Goal: Transaction & Acquisition: Purchase product/service

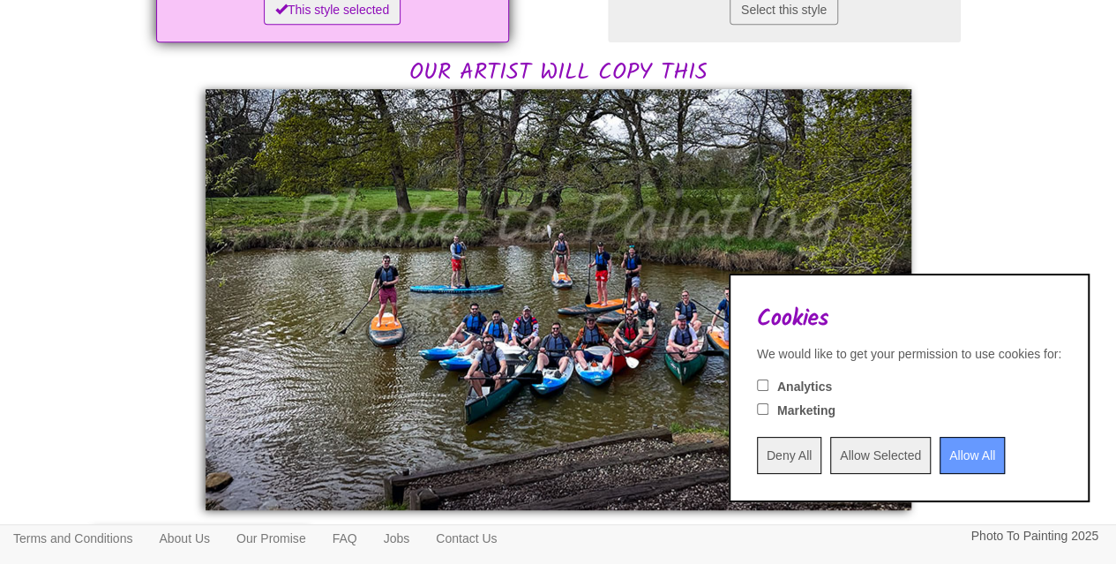
scroll to position [441, 0]
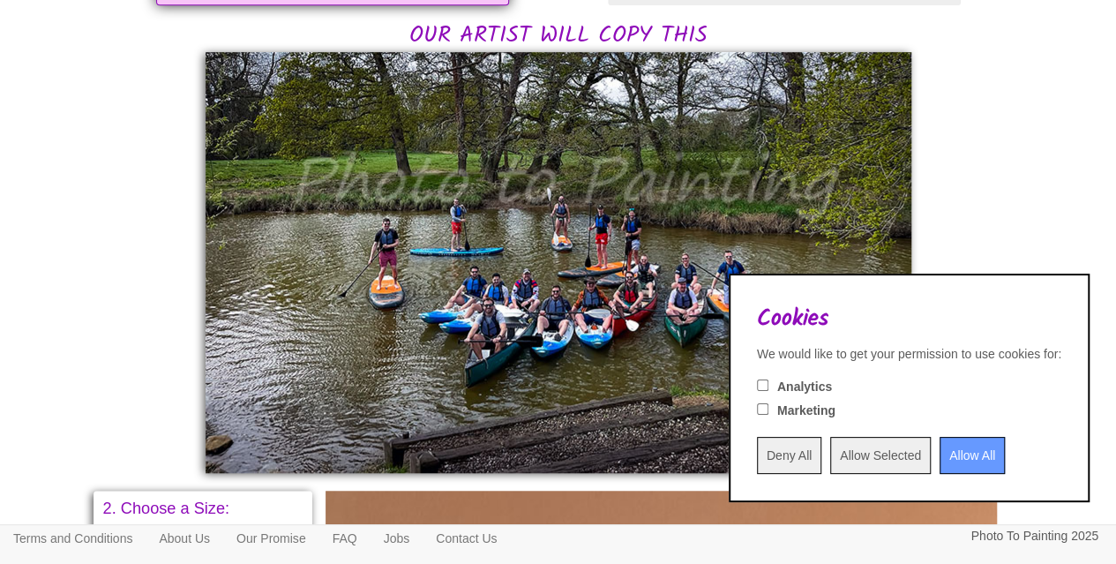
click at [946, 453] on input "Allow All" at bounding box center [972, 455] width 65 height 37
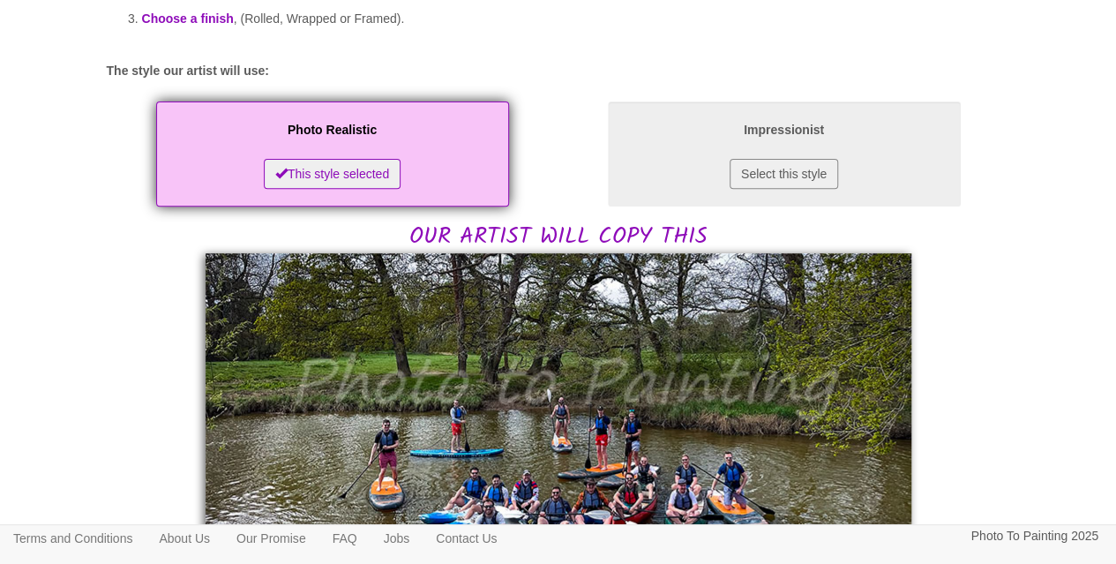
scroll to position [88, 0]
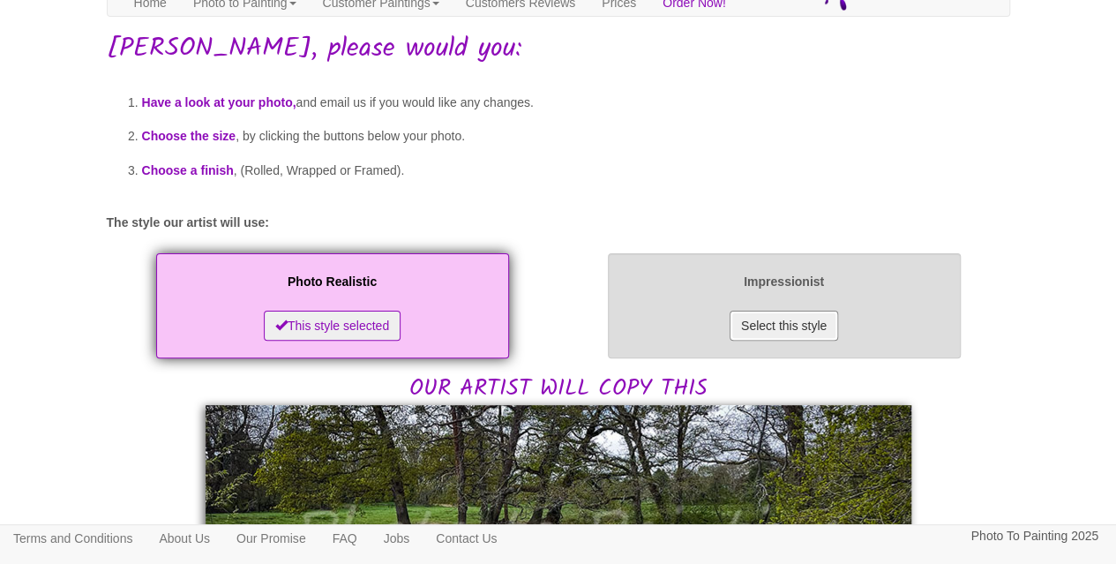
click at [799, 329] on button "Select this style" at bounding box center [784, 326] width 109 height 30
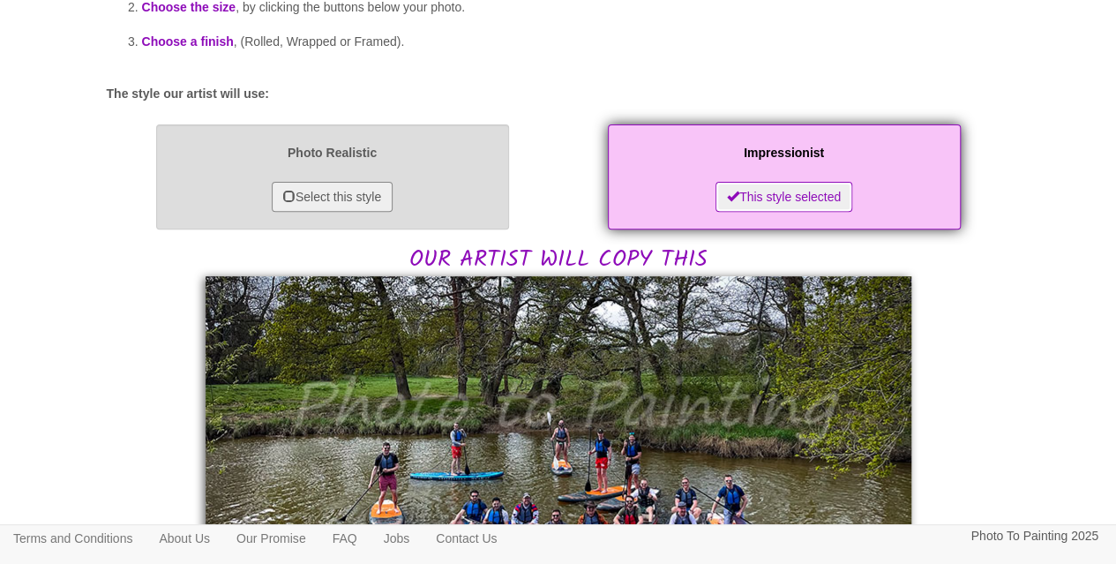
scroll to position [176, 0]
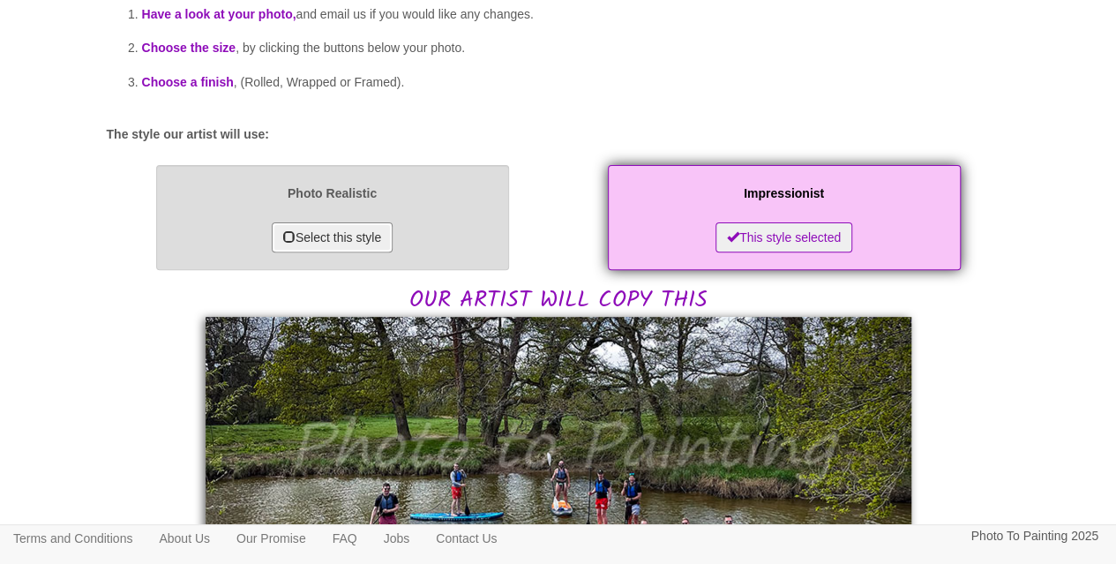
click at [315, 230] on button "Select this style" at bounding box center [332, 237] width 121 height 30
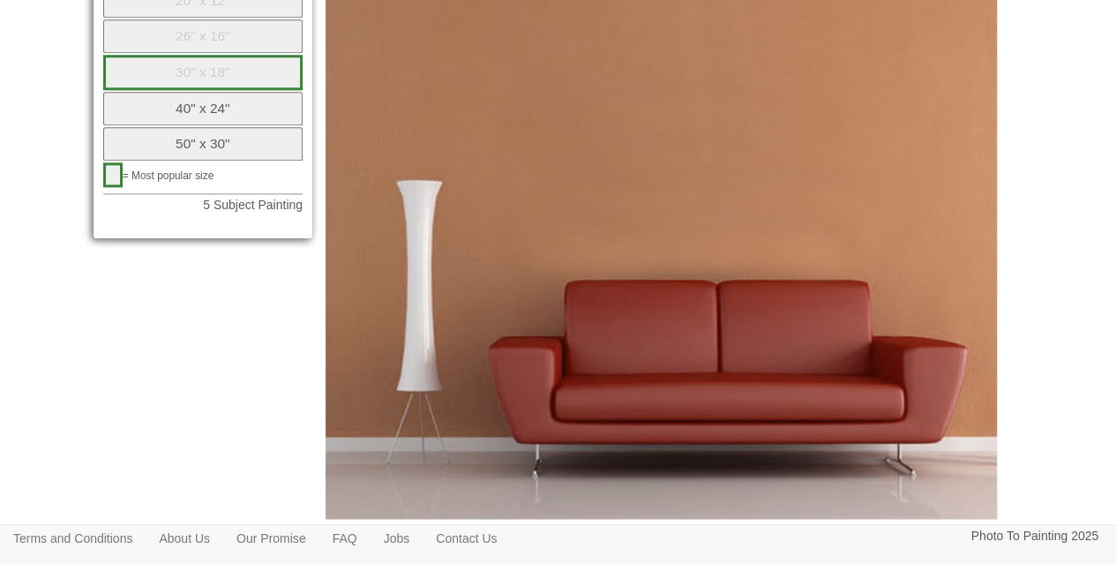
scroll to position [882, 0]
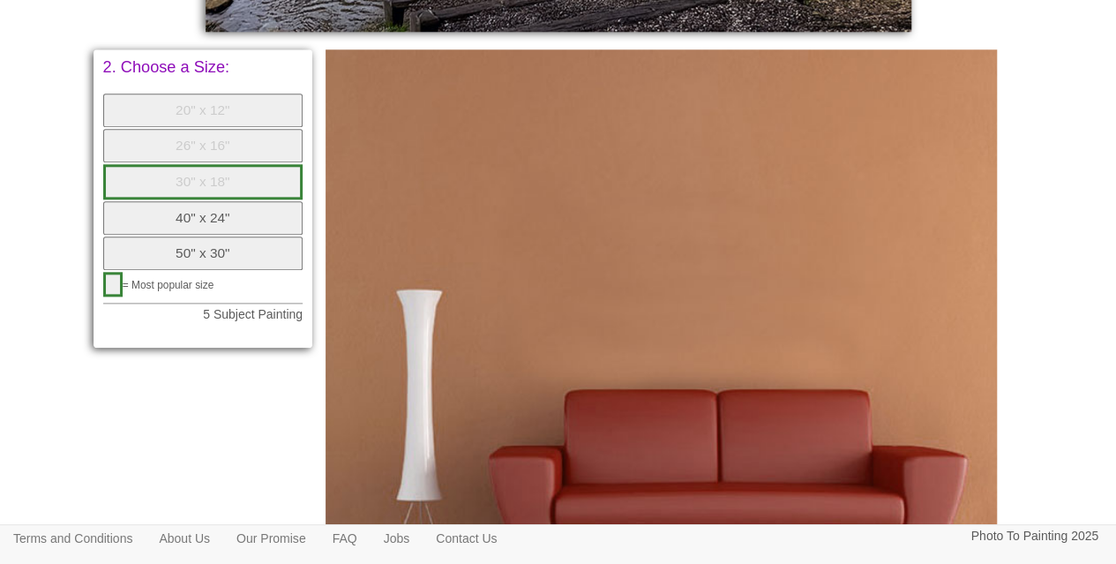
click at [245, 218] on button "40" x 24"" at bounding box center [203, 218] width 200 height 34
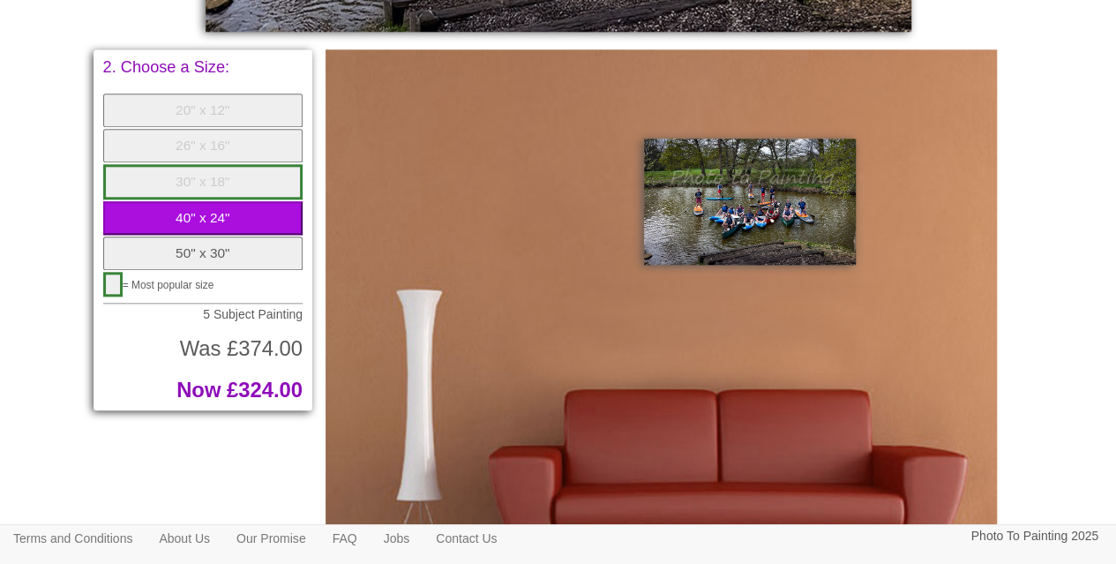
click at [244, 241] on button "50" x 30"" at bounding box center [203, 253] width 200 height 34
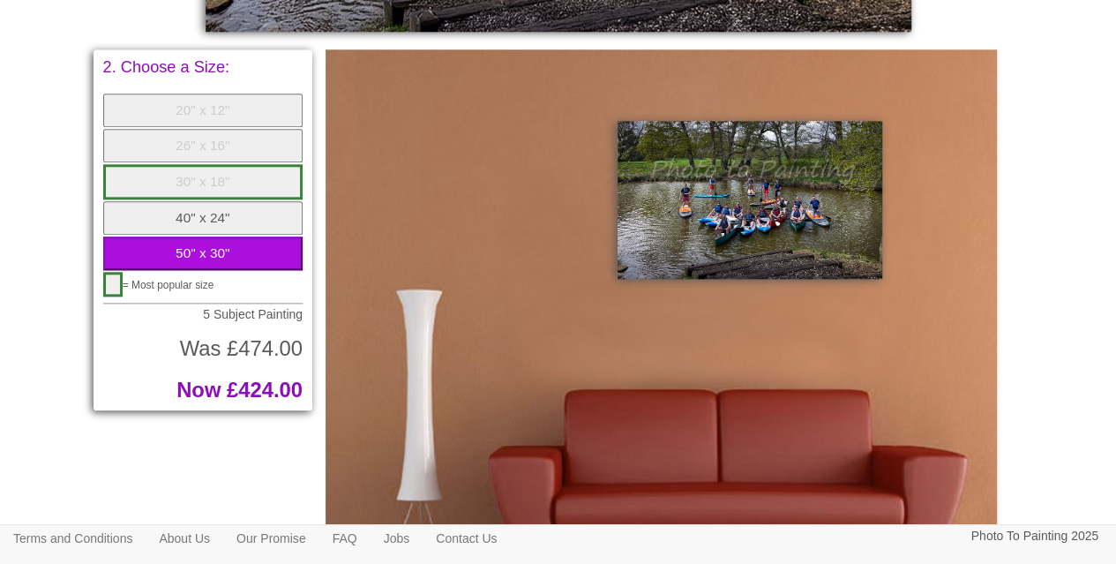
click at [234, 220] on button "40" x 24"" at bounding box center [203, 218] width 200 height 34
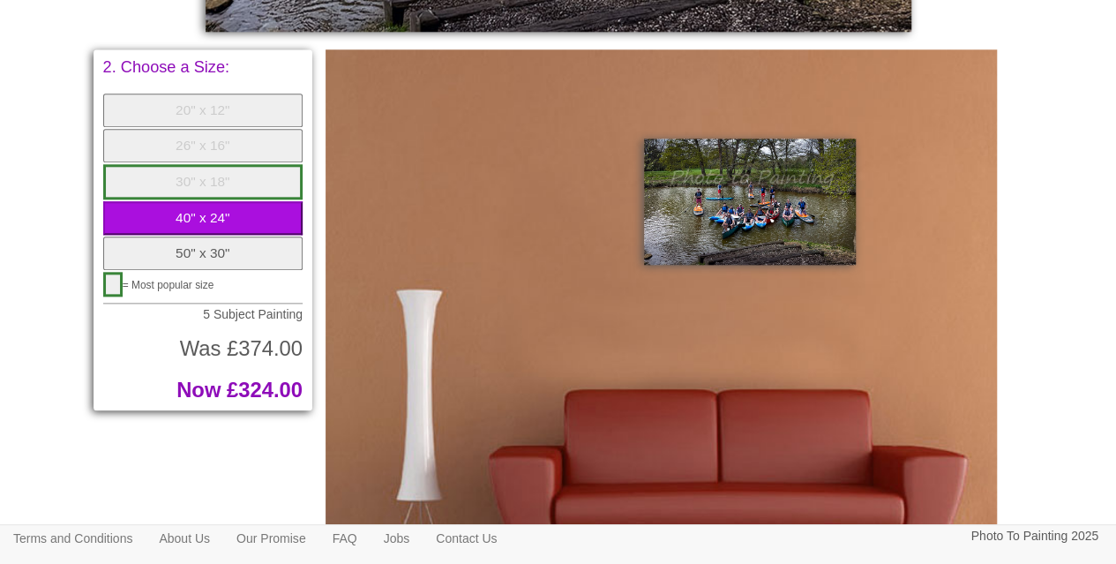
click at [203, 169] on button "30" x 18"" at bounding box center [203, 181] width 200 height 35
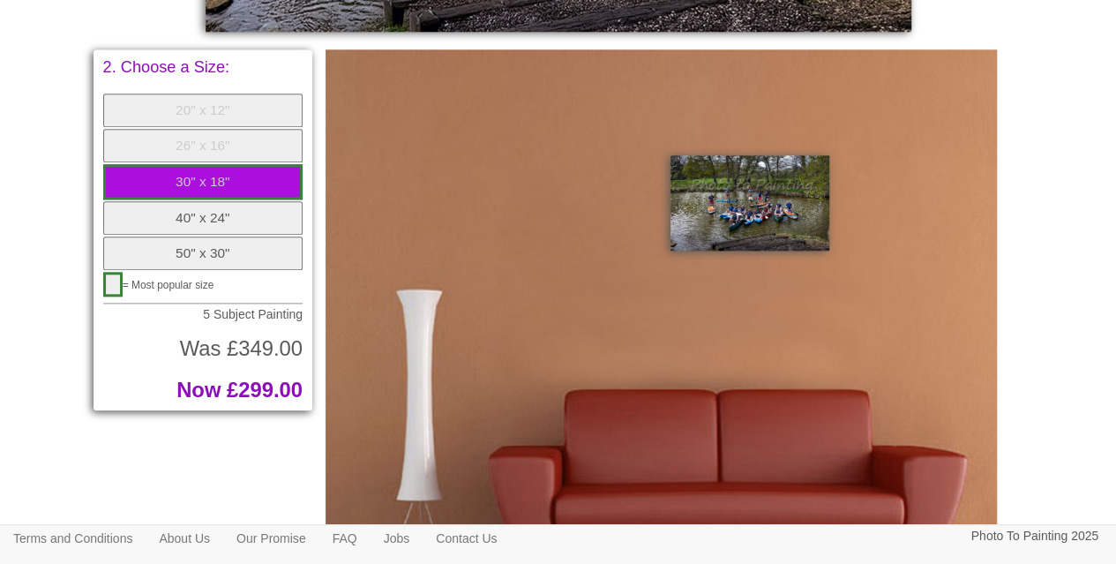
click at [235, 213] on button "40" x 24"" at bounding box center [203, 218] width 200 height 34
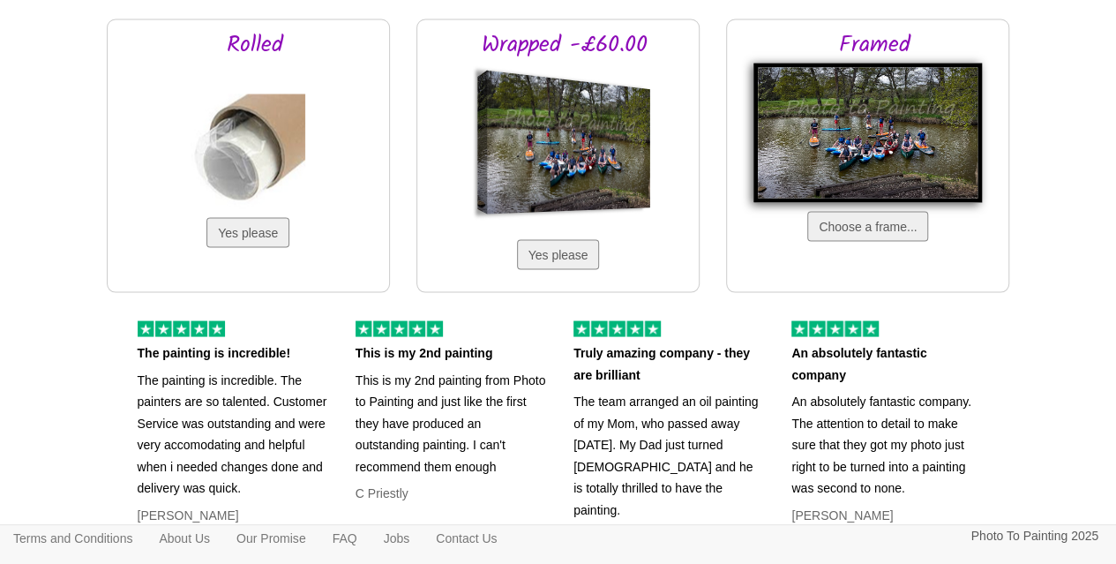
scroll to position [1588, 0]
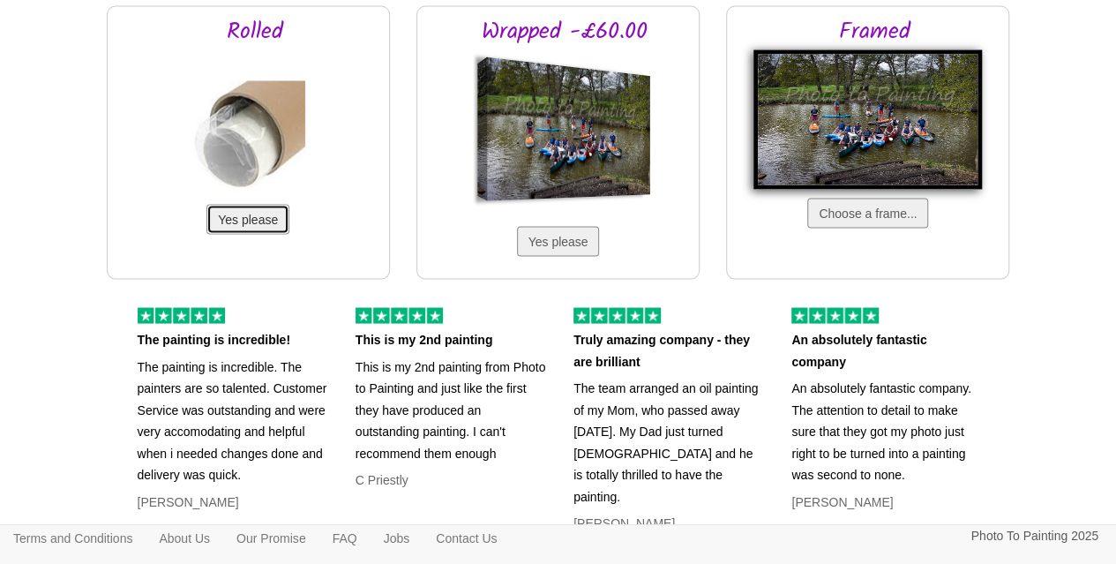
click at [244, 219] on button "Yes please" at bounding box center [247, 219] width 83 height 30
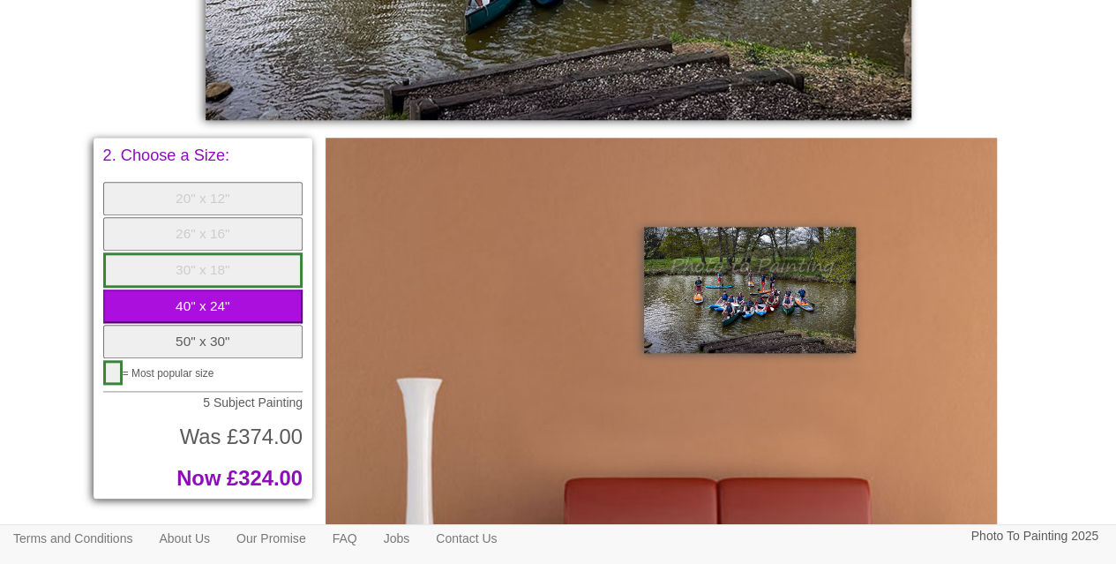
scroll to position [882, 0]
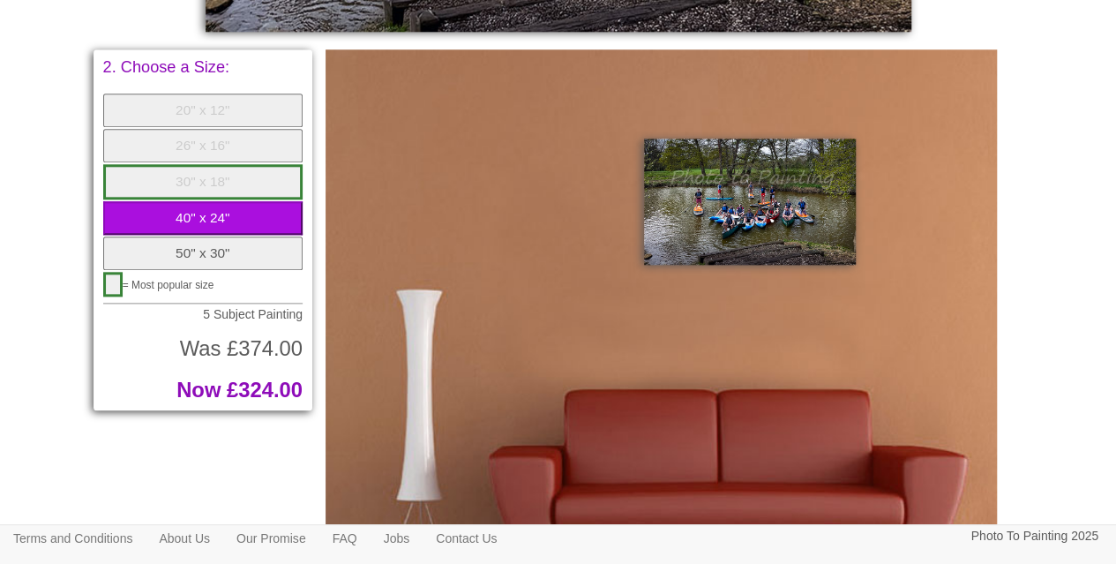
click at [216, 259] on button "50" x 30"" at bounding box center [203, 253] width 200 height 34
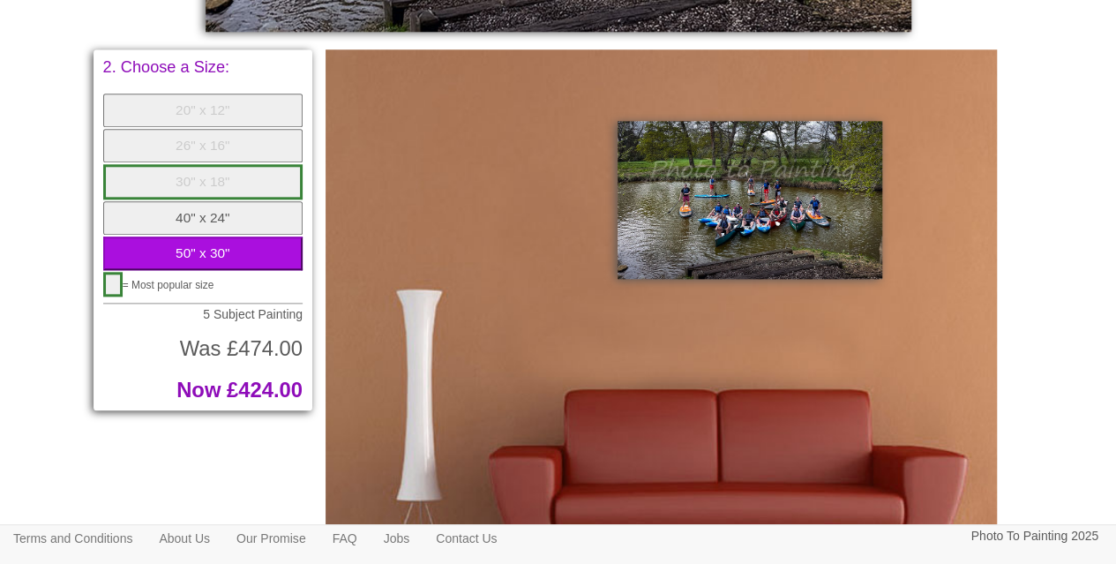
click at [214, 215] on button "40" x 24"" at bounding box center [203, 218] width 200 height 34
